Goal: Task Accomplishment & Management: Manage account settings

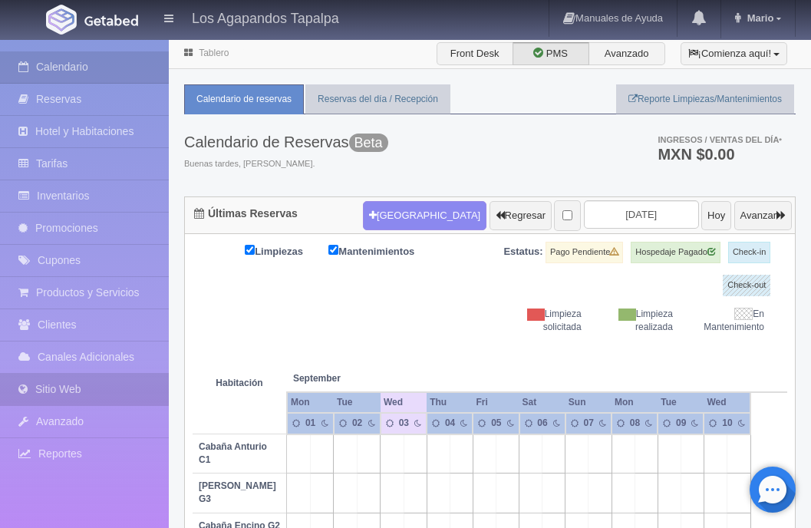
click at [50, 387] on link "Sitio Web" at bounding box center [84, 389] width 169 height 31
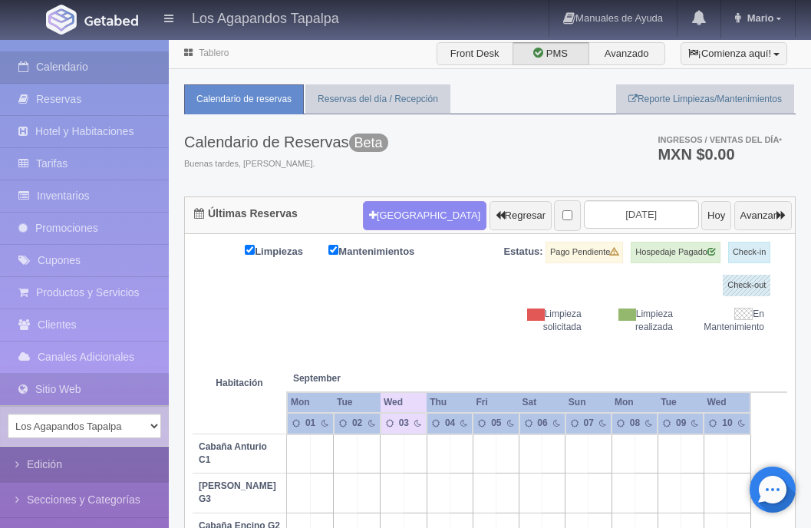
click at [50, 466] on link "Edición" at bounding box center [84, 464] width 169 height 35
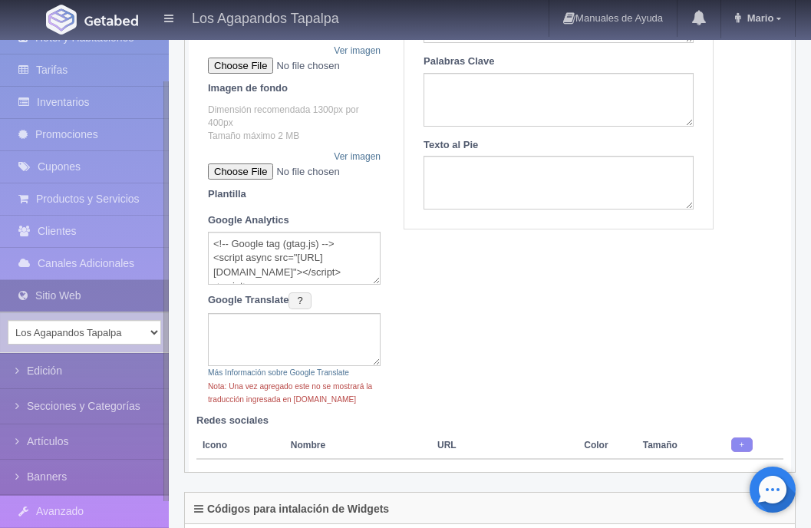
scroll to position [137, 0]
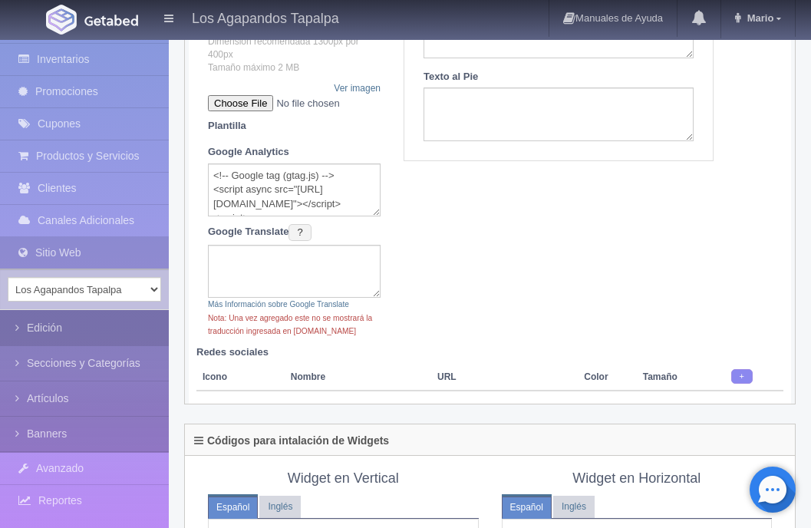
click at [44, 331] on link "Edición" at bounding box center [84, 328] width 169 height 35
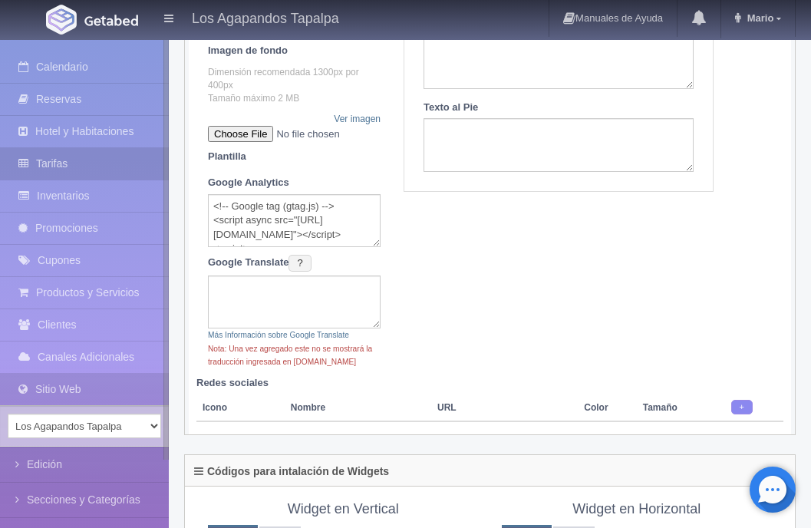
scroll to position [338, 0]
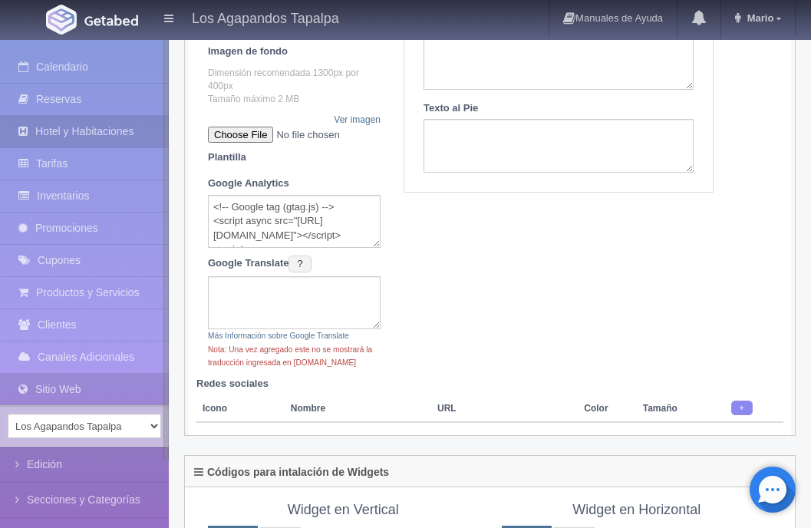
click at [91, 119] on link "Hotel y Habitaciones" at bounding box center [84, 131] width 169 height 31
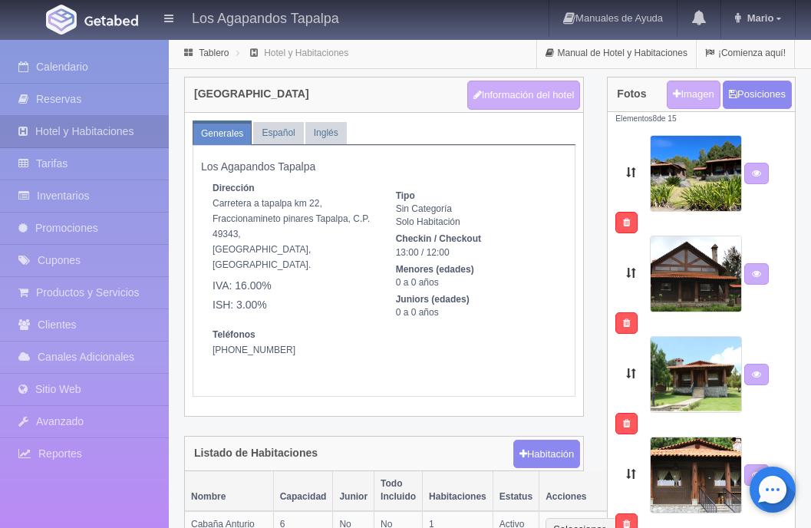
select select "Jalisco"
select select "Tapalpa"
click at [510, 103] on button "Información del hotel" at bounding box center [524, 95] width 114 height 29
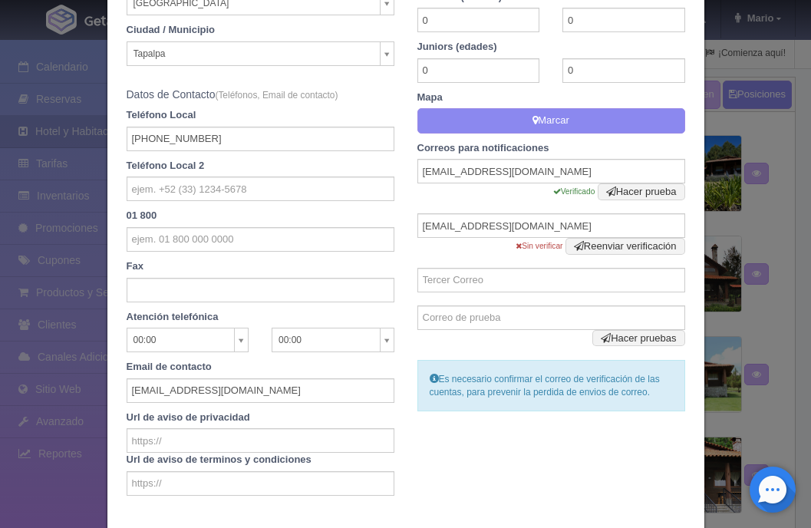
scroll to position [497, 0]
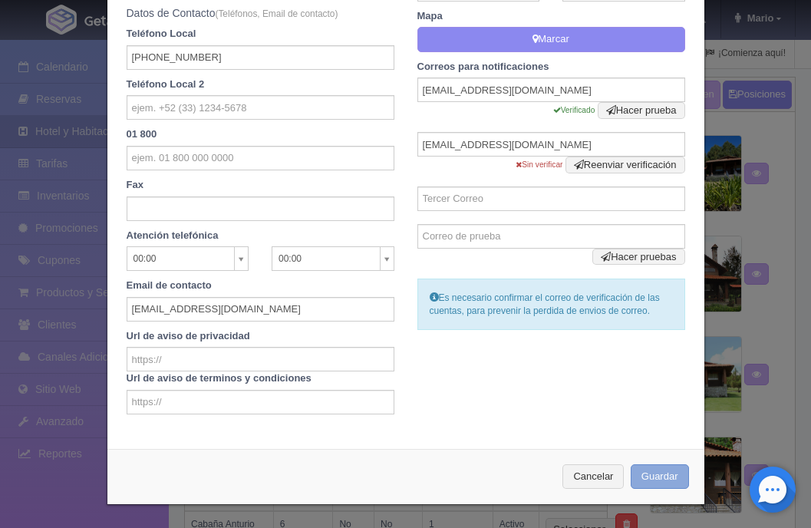
click at [647, 476] on button "Guardar" at bounding box center [659, 476] width 58 height 25
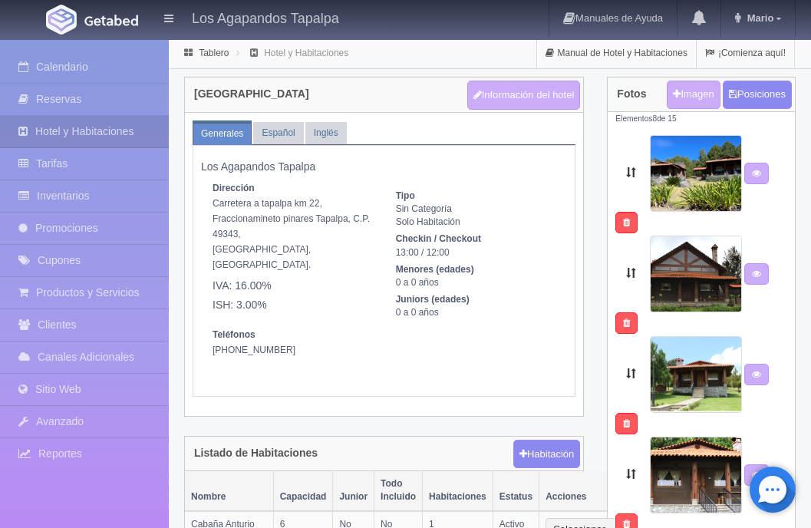
click at [326, 51] on link "Hotel y Habitaciones" at bounding box center [306, 53] width 84 height 11
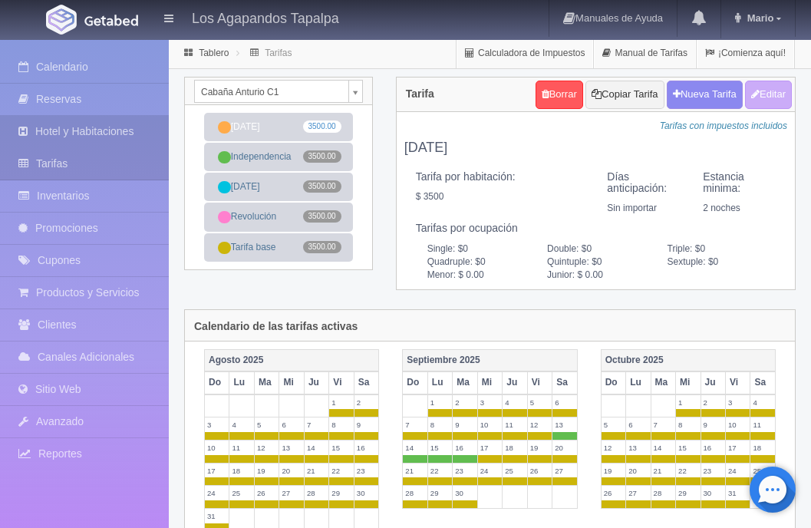
click at [123, 131] on link "Hotel y Habitaciones" at bounding box center [84, 131] width 169 height 31
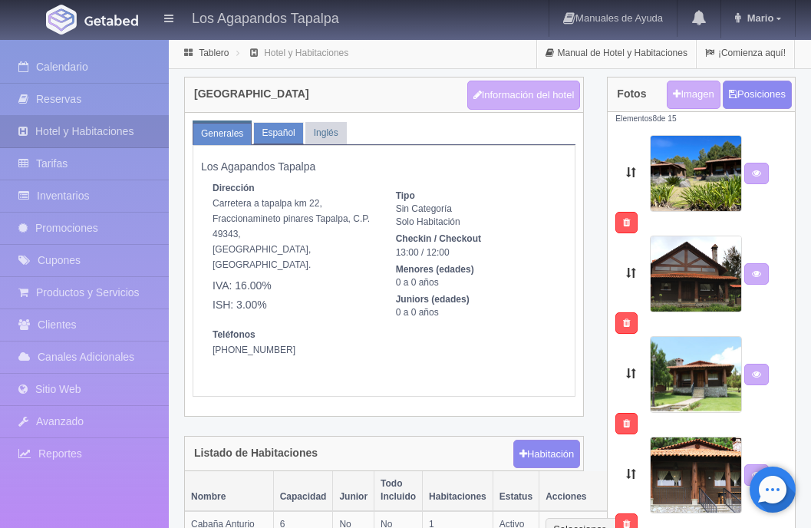
click at [283, 127] on link "Español" at bounding box center [278, 133] width 50 height 22
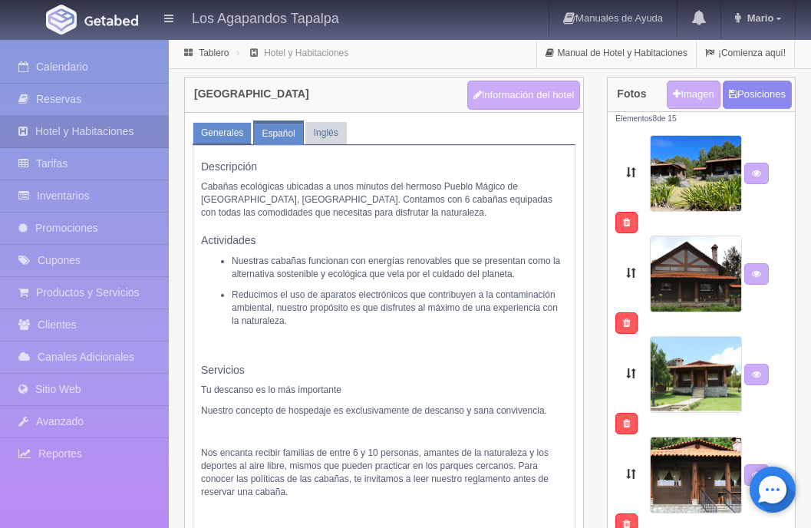
click at [229, 138] on link "Generales" at bounding box center [222, 133] width 59 height 22
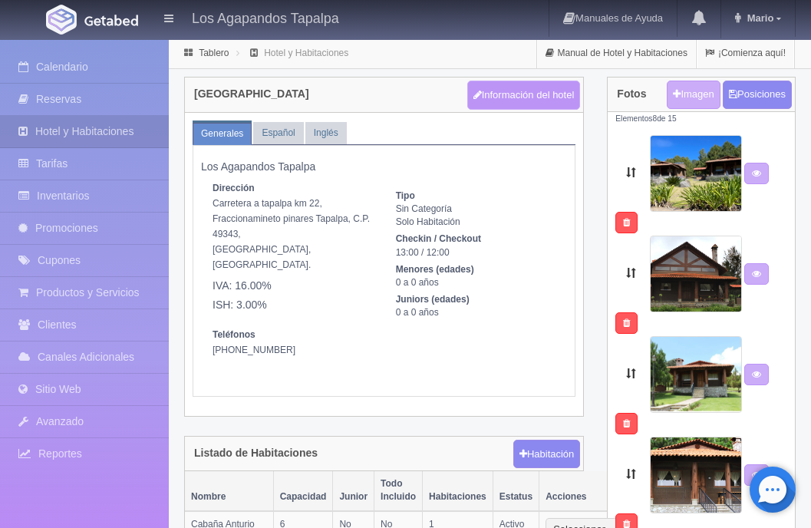
click at [518, 104] on button "Información del hotel" at bounding box center [524, 95] width 114 height 29
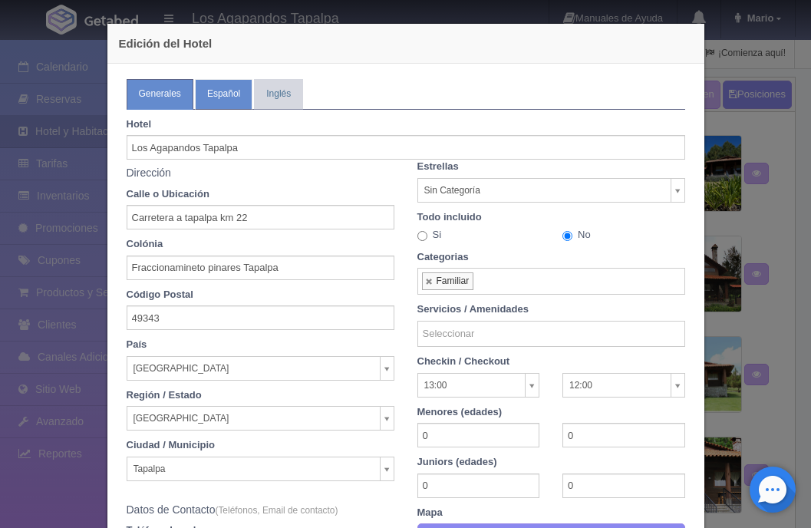
click at [214, 96] on link "Español" at bounding box center [224, 94] width 58 height 30
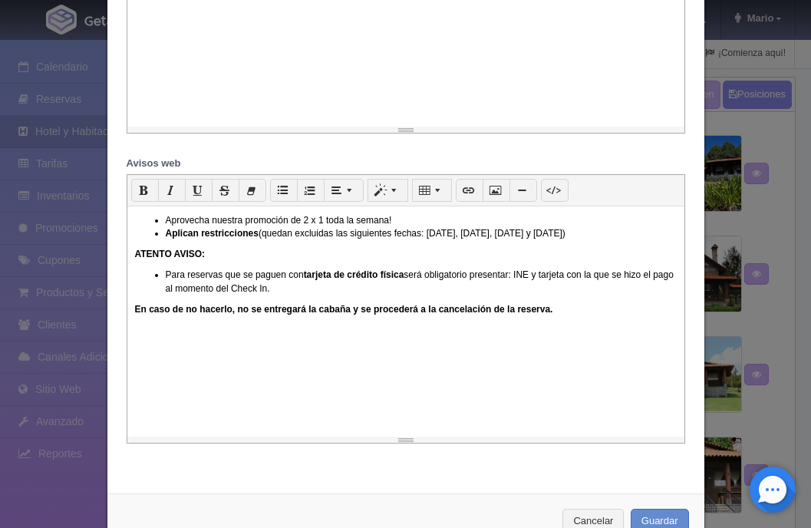
scroll to position [1558, 0]
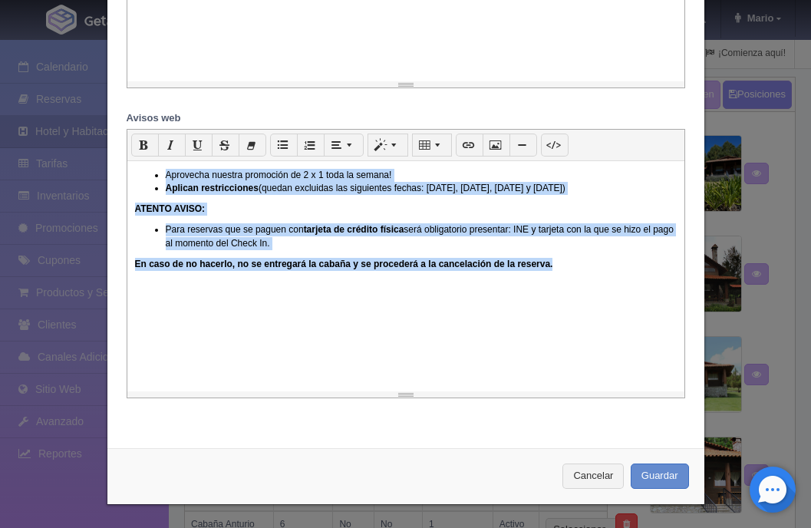
drag, startPoint x: 566, startPoint y: 270, endPoint x: 133, endPoint y: 175, distance: 442.9
click at [133, 175] on div "Aprovecha nuestra promoción de 2 x 1 toda la semana! Aplican restricciones (que…" at bounding box center [405, 276] width 557 height 230
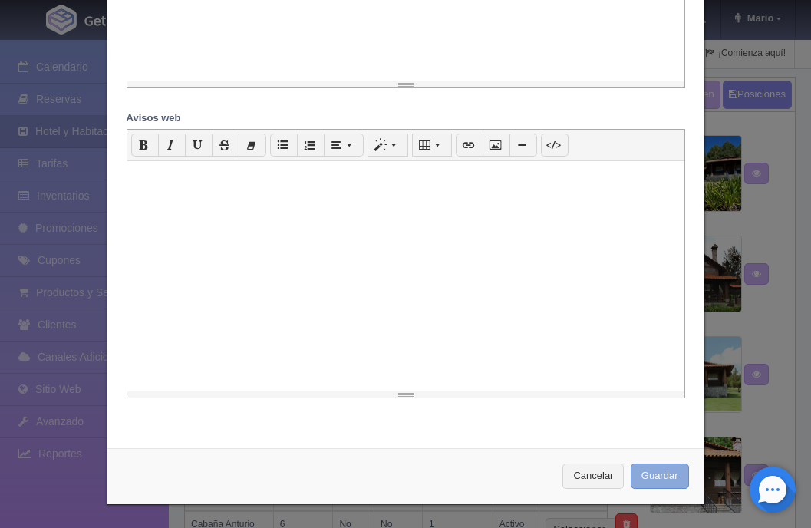
click at [664, 478] on button "Guardar" at bounding box center [659, 475] width 58 height 25
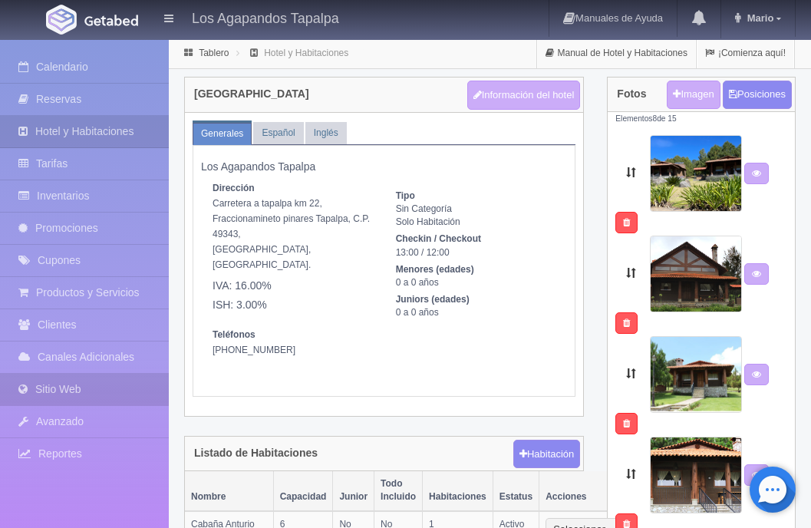
click at [71, 399] on link "Sitio Web" at bounding box center [84, 389] width 169 height 31
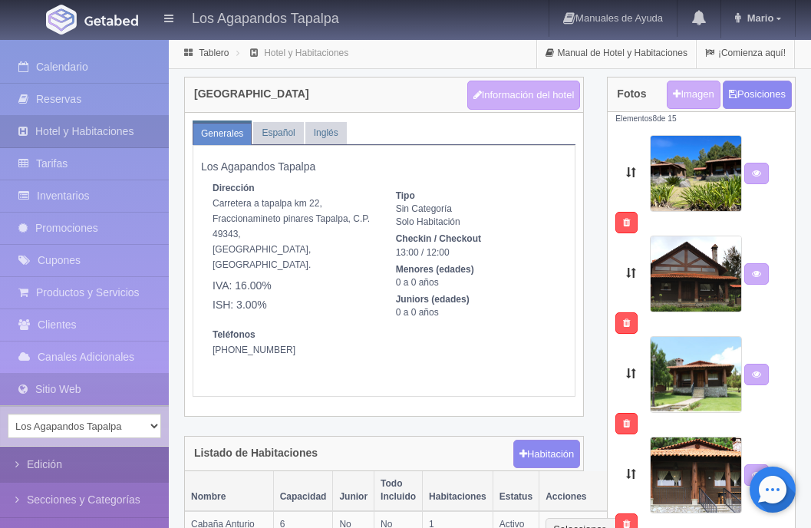
click at [62, 461] on link "Edición" at bounding box center [84, 464] width 169 height 35
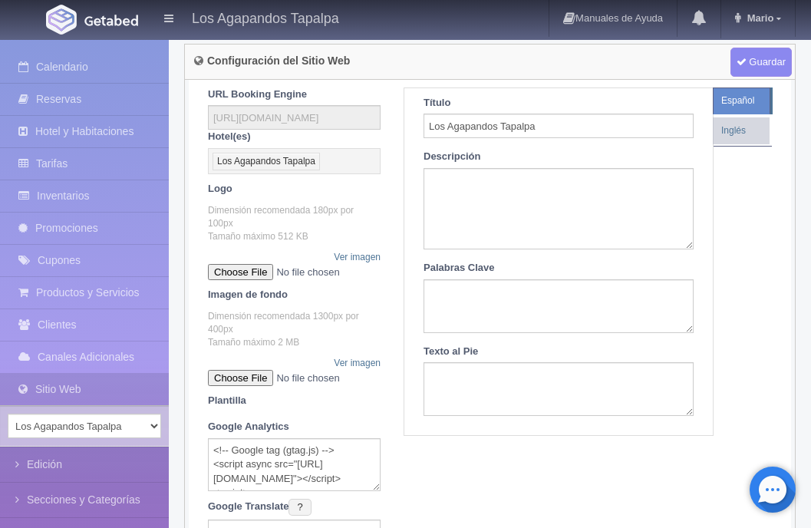
scroll to position [96, 0]
click at [347, 358] on link "Ver imagen" at bounding box center [357, 362] width 47 height 13
click at [274, 374] on input "file" at bounding box center [302, 377] width 189 height 16
type input "C:\fakepath\Banner GETADEB Widget_v6.jpg"
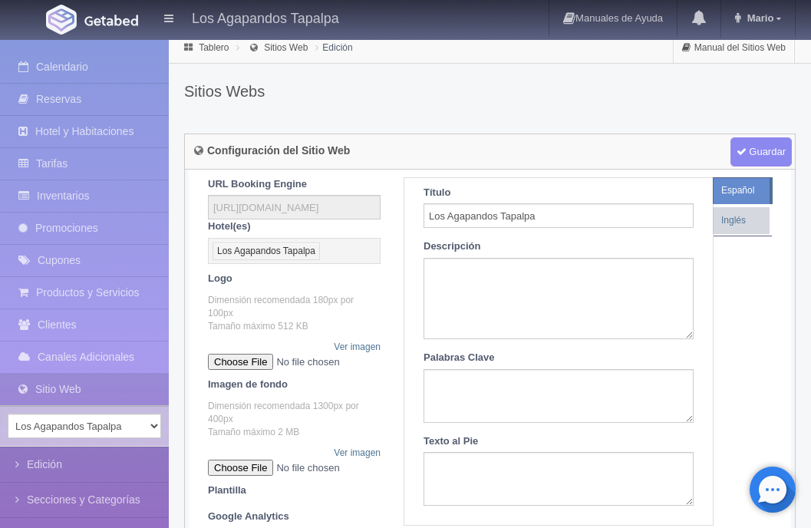
scroll to position [0, 0]
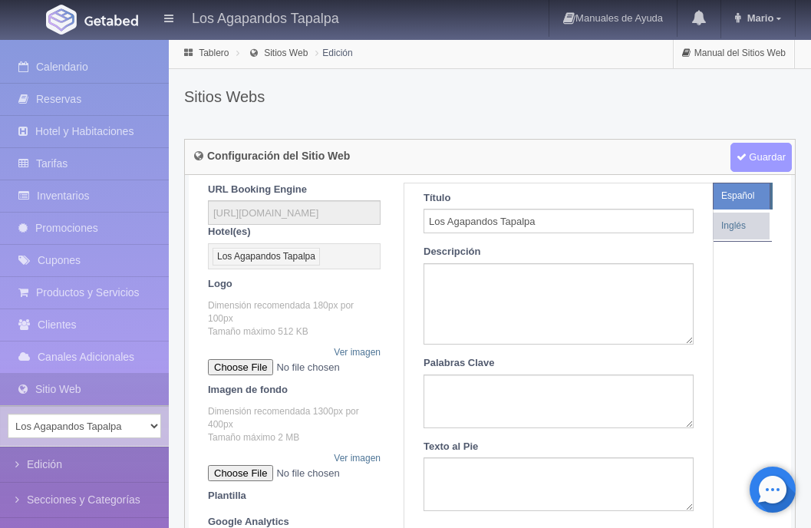
click at [754, 156] on span "Guardar" at bounding box center [760, 157] width 61 height 29
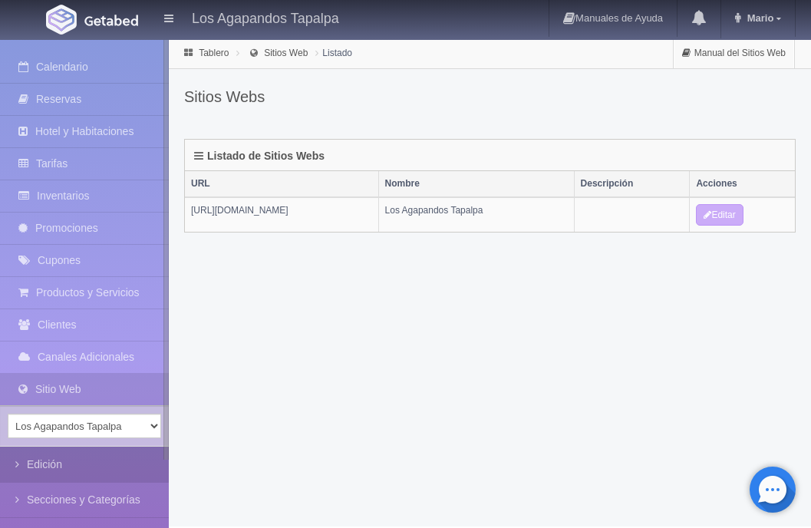
click at [67, 473] on link "Edición" at bounding box center [84, 464] width 169 height 35
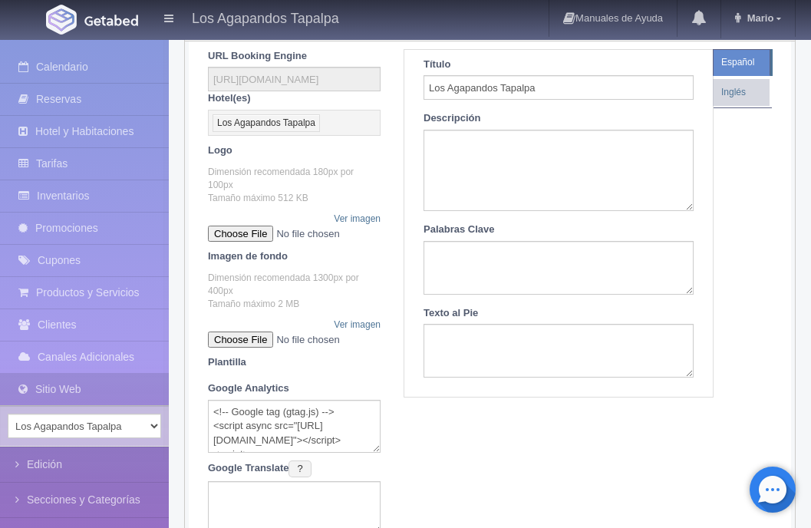
scroll to position [153, 0]
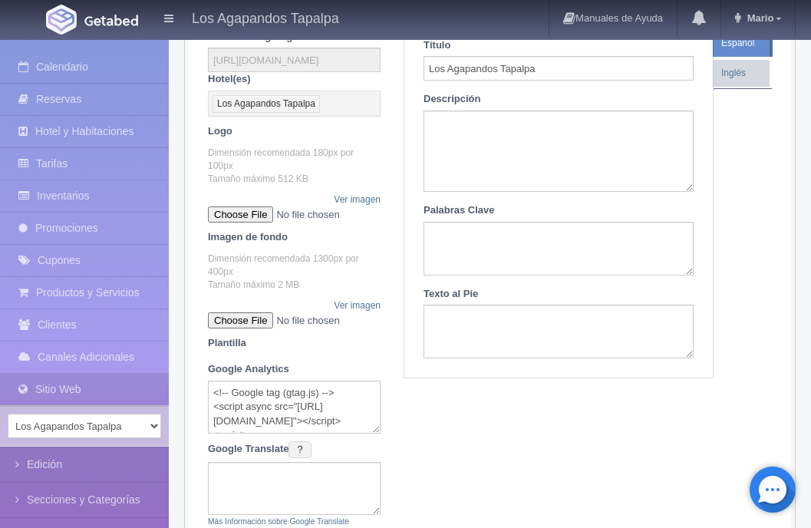
click at [289, 323] on input "file" at bounding box center [302, 320] width 189 height 16
type input "C:\fakepath\Banner GETADEB Widget_v7.jpg"
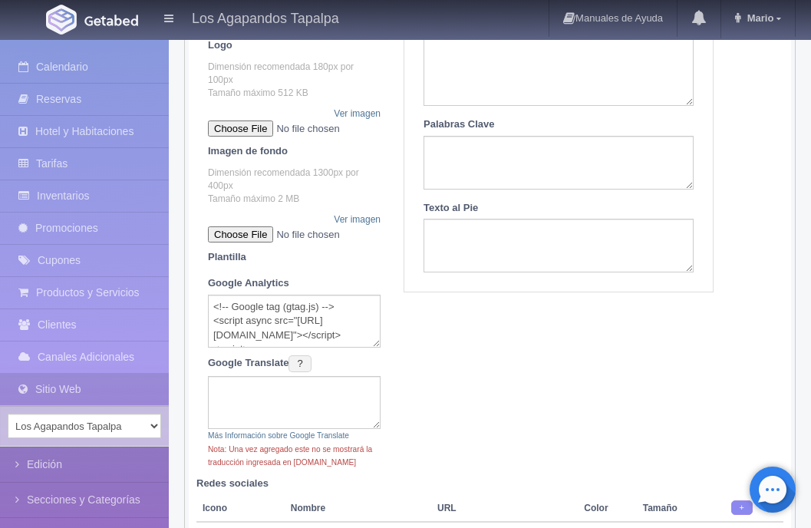
scroll to position [0, 0]
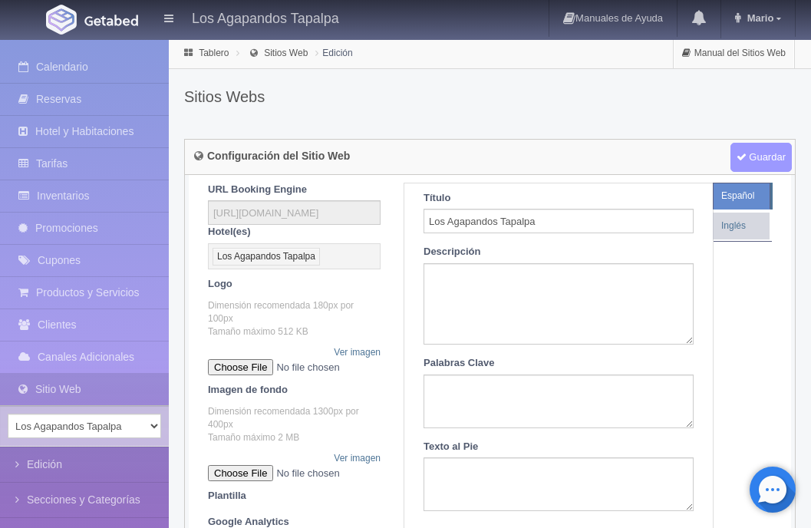
click at [758, 156] on span "Guardar" at bounding box center [760, 157] width 61 height 29
